Goal: Task Accomplishment & Management: Manage account settings

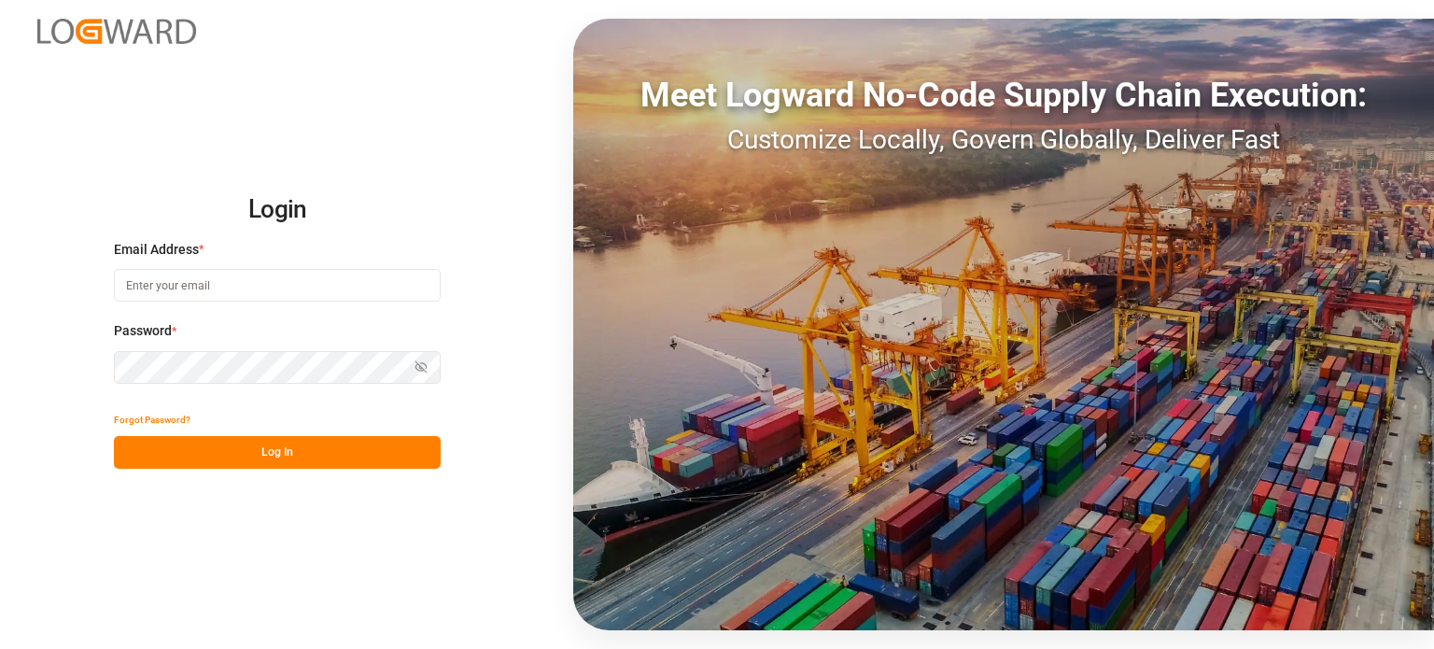
click at [248, 298] on input at bounding box center [277, 285] width 327 height 33
type input "[PERSON_NAME][DOMAIN_NAME][EMAIL_ADDRESS][DOMAIN_NAME]"
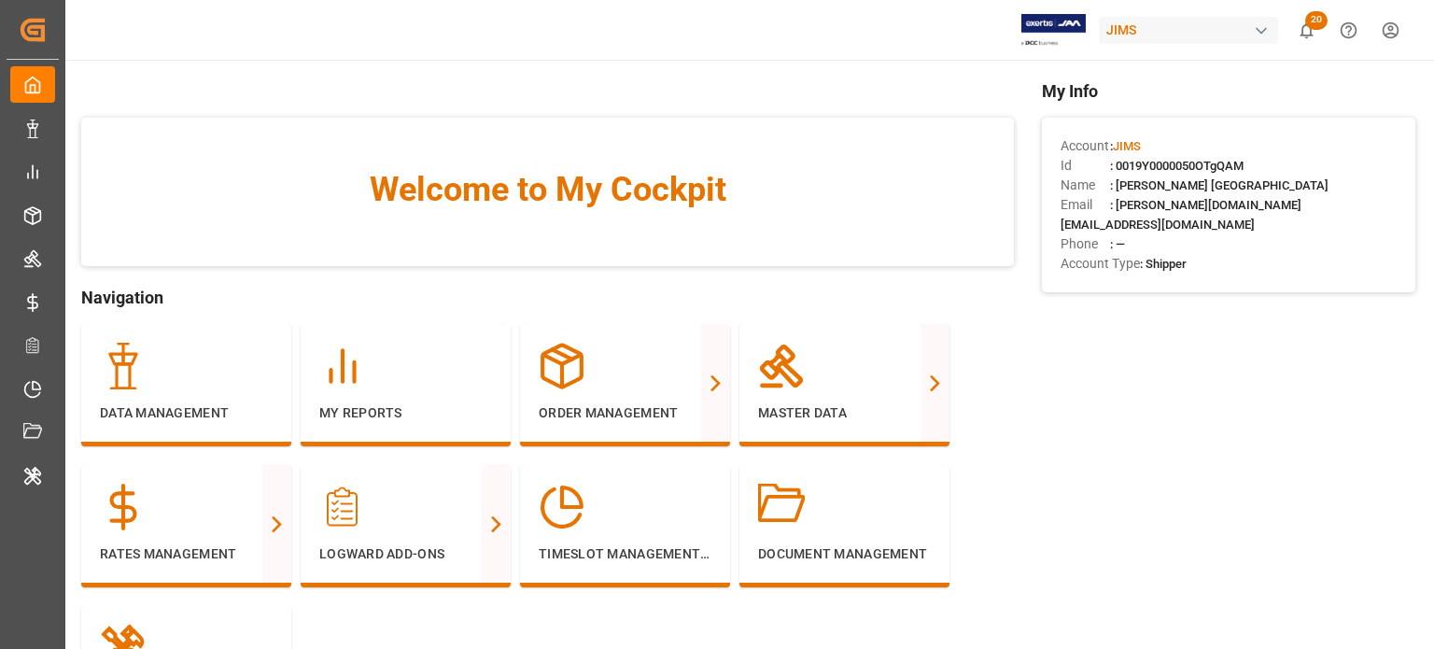
click at [1172, 27] on div "JIMS" at bounding box center [1188, 30] width 179 height 27
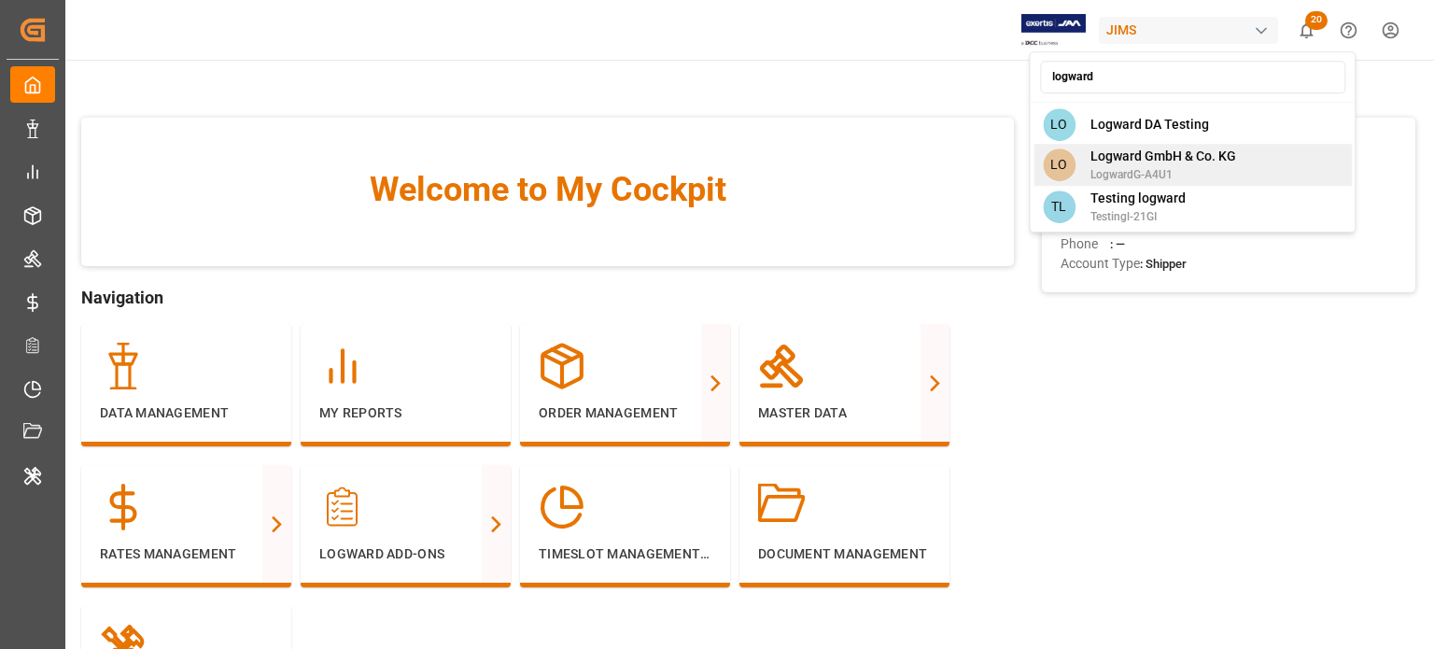
type input "logward"
click at [1194, 166] on span "LogwardG-A4U1" at bounding box center [1163, 174] width 146 height 17
